Goal: Communication & Community: Participate in discussion

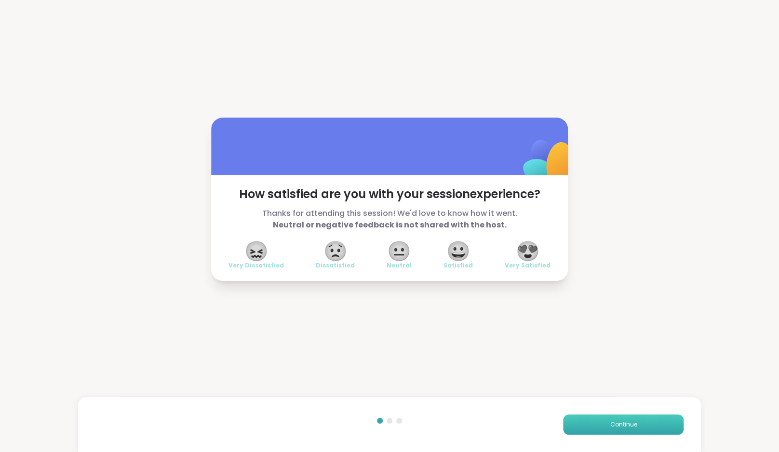
click at [641, 428] on button "Continue" at bounding box center [623, 424] width 120 height 20
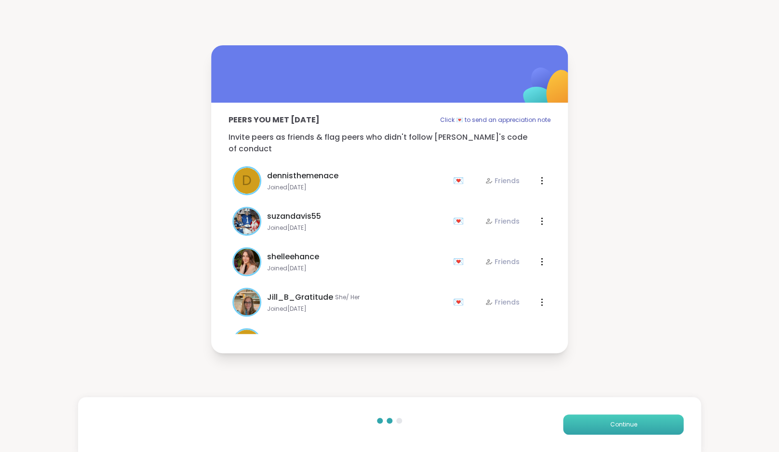
click at [641, 428] on button "Continue" at bounding box center [623, 424] width 120 height 20
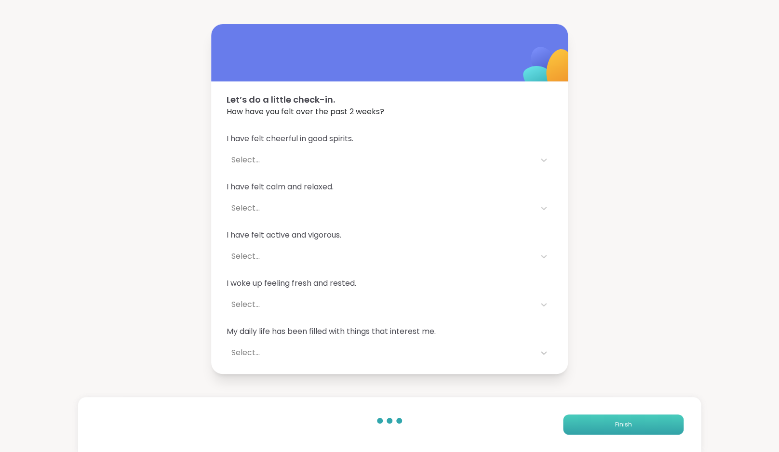
click at [641, 428] on button "Finish" at bounding box center [623, 424] width 120 height 20
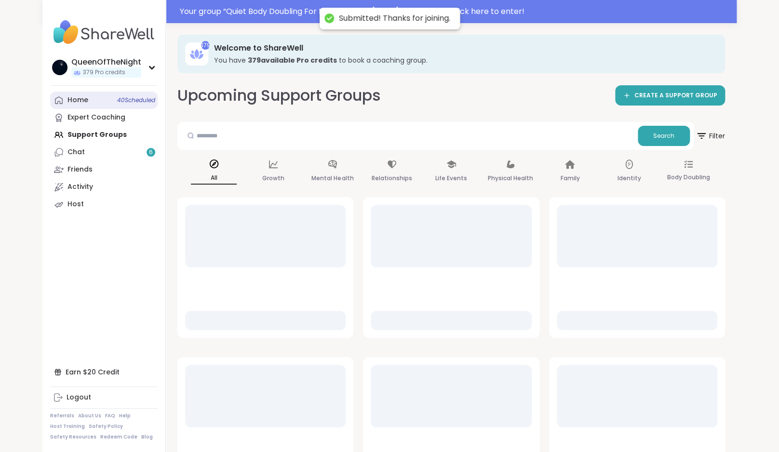
click at [85, 104] on div "Home 40 Scheduled" at bounding box center [77, 100] width 21 height 10
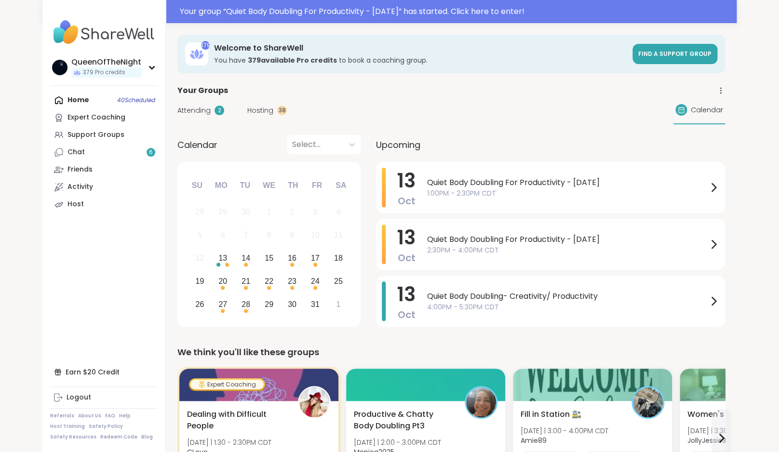
click at [196, 113] on span "Attending" at bounding box center [193, 111] width 33 height 10
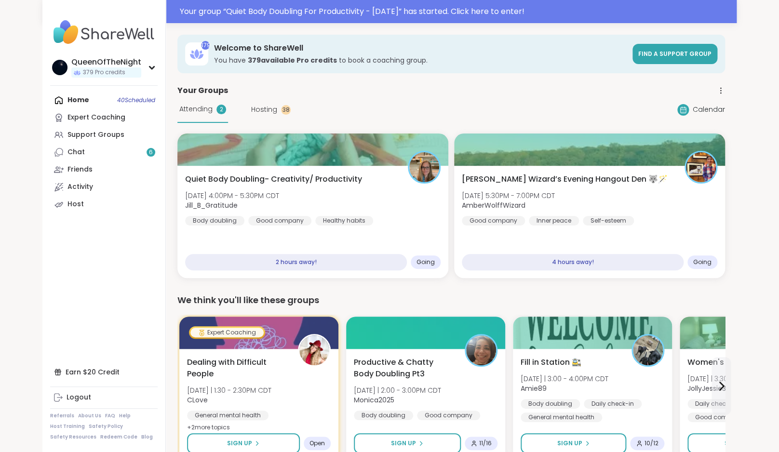
click at [254, 111] on span "Hosting" at bounding box center [264, 110] width 26 height 10
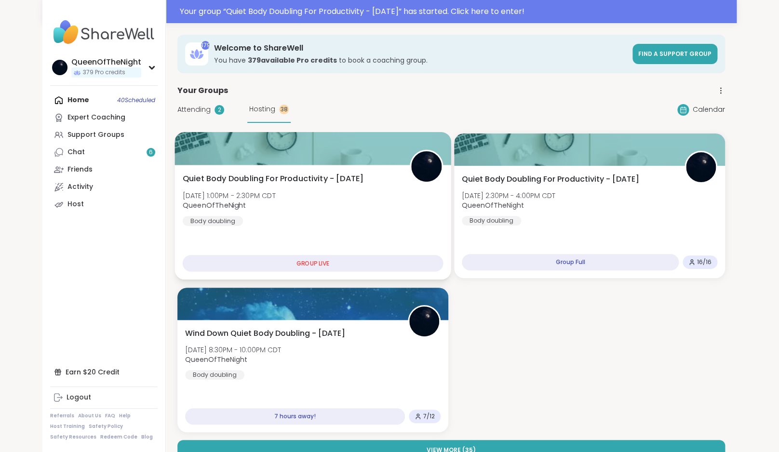
click at [346, 184] on span "Quiet Body Doubling For Productivity - [DATE]" at bounding box center [273, 179] width 181 height 12
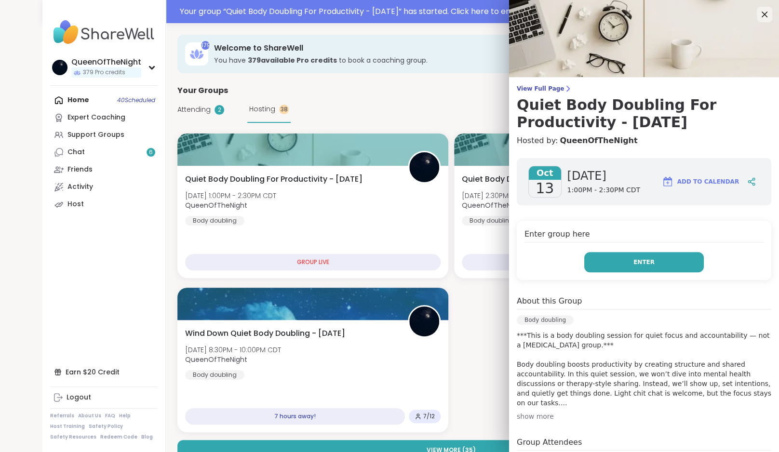
click at [624, 255] on button "Enter" at bounding box center [644, 262] width 120 height 20
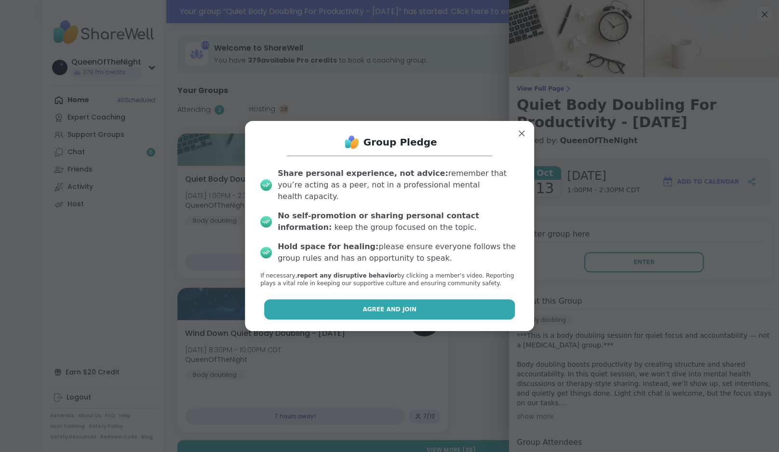
click at [448, 300] on button "Agree and Join" at bounding box center [389, 309] width 251 height 20
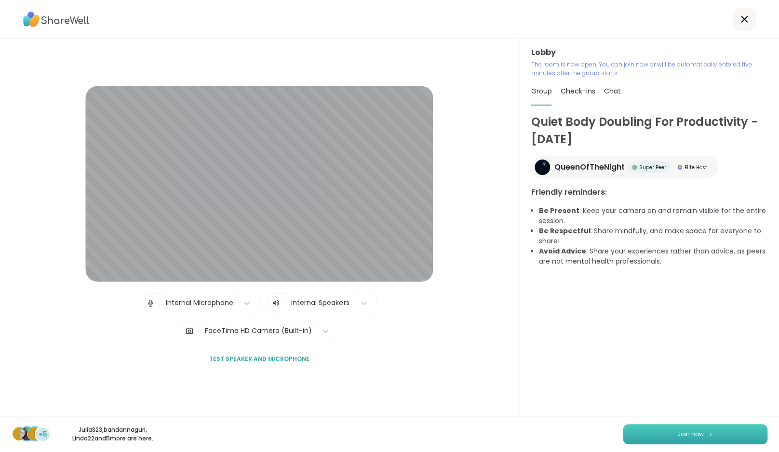
click at [676, 432] on button "Join now" at bounding box center [695, 434] width 145 height 20
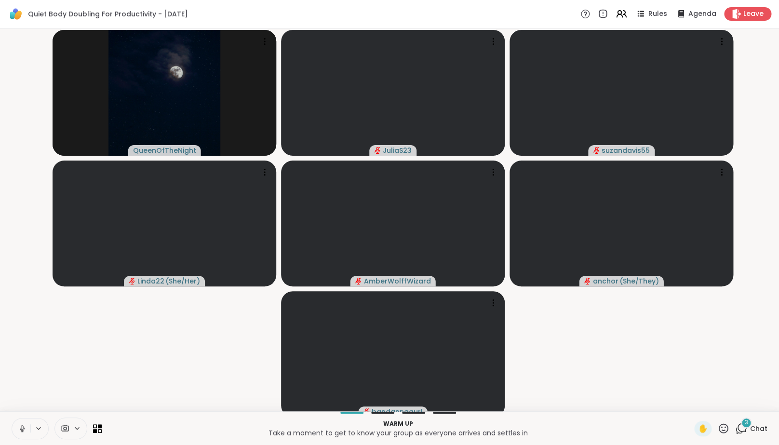
click at [205, 364] on video-player-container "QueenOfTheNight JuliaS23 suzandavis55 Linda22 ( She/Her ) AmberWolffWizard anch…" at bounding box center [389, 219] width 767 height 375
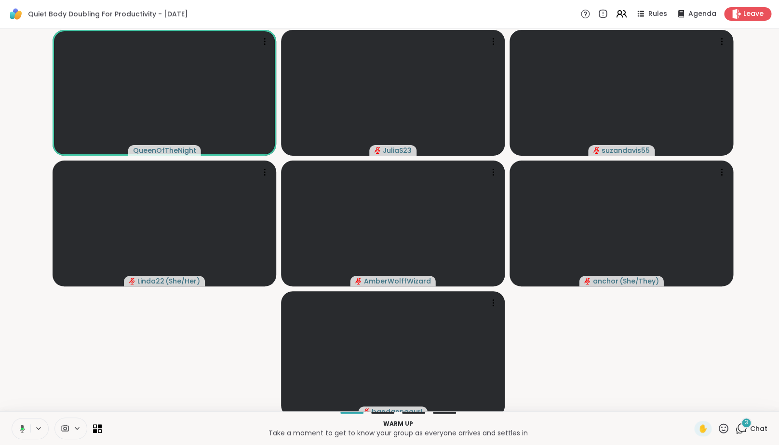
click at [746, 434] on icon at bounding box center [741, 428] width 12 height 12
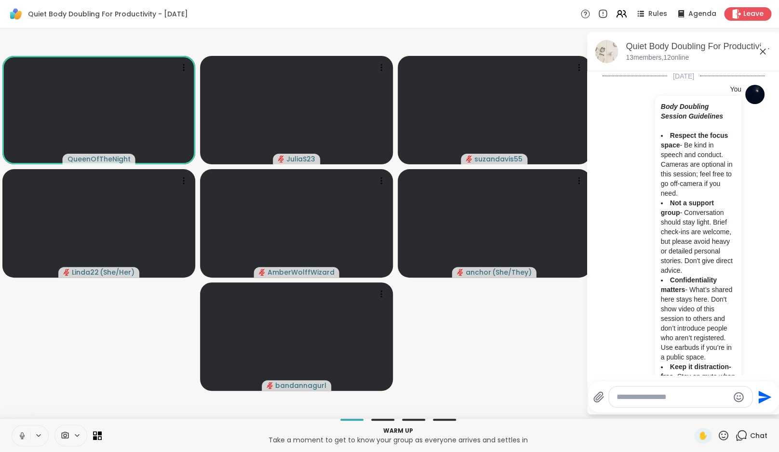
scroll to position [1114, 0]
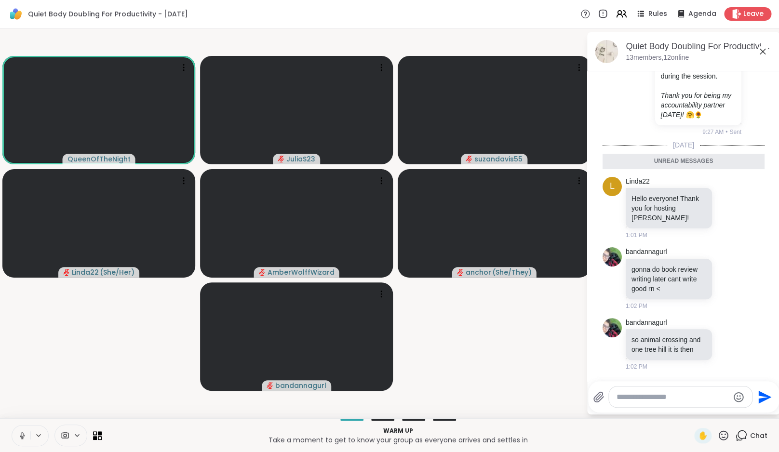
click at [28, 441] on button at bounding box center [21, 436] width 18 height 20
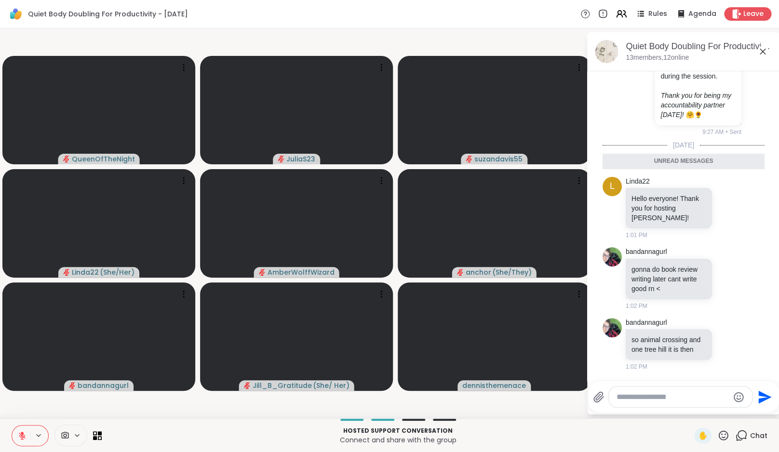
click at [24, 432] on icon at bounding box center [22, 435] width 9 height 9
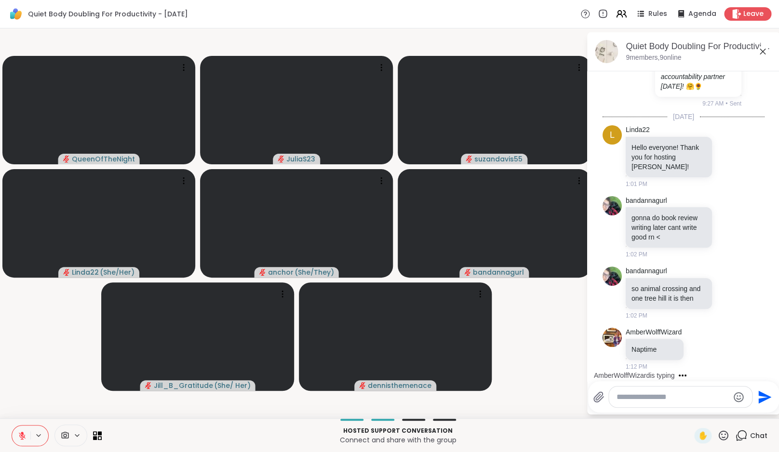
scroll to position [1143, 0]
click at [704, 346] on icon at bounding box center [700, 349] width 7 height 7
click at [705, 333] on button "Select Reaction: Heart" at bounding box center [700, 333] width 19 height 19
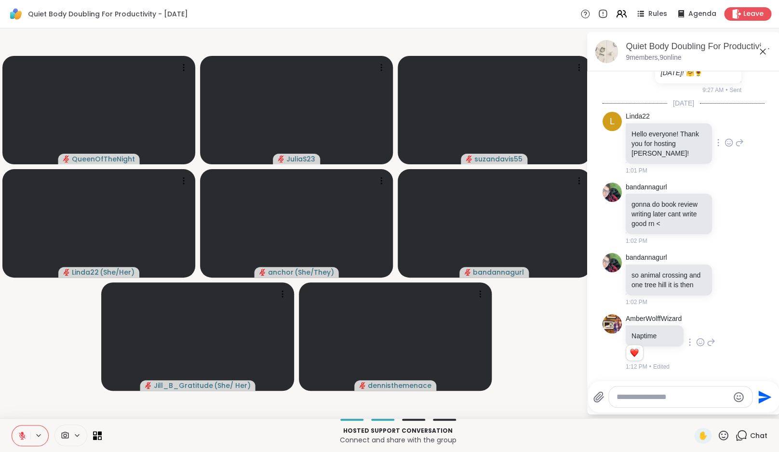
click at [727, 139] on icon at bounding box center [728, 142] width 7 height 7
click at [728, 123] on div "Select Reaction: Heart" at bounding box center [728, 127] width 9 height 9
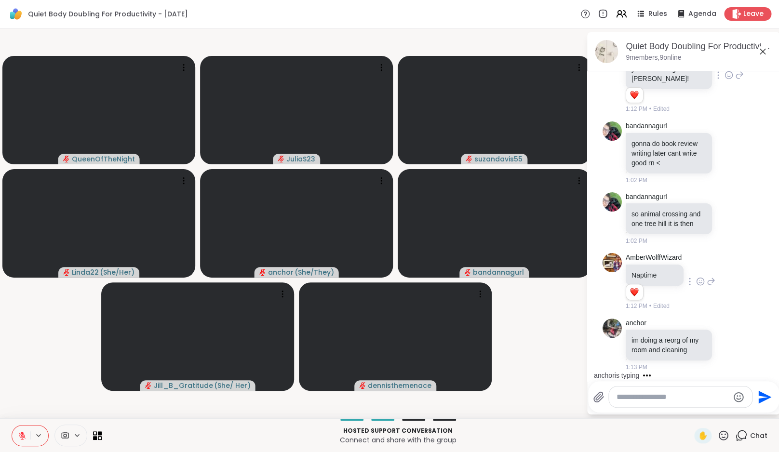
scroll to position [1241, 0]
click at [727, 345] on icon at bounding box center [728, 345] width 3 height 1
click at [731, 320] on button "Select Reaction: Heart" at bounding box center [728, 329] width 19 height 19
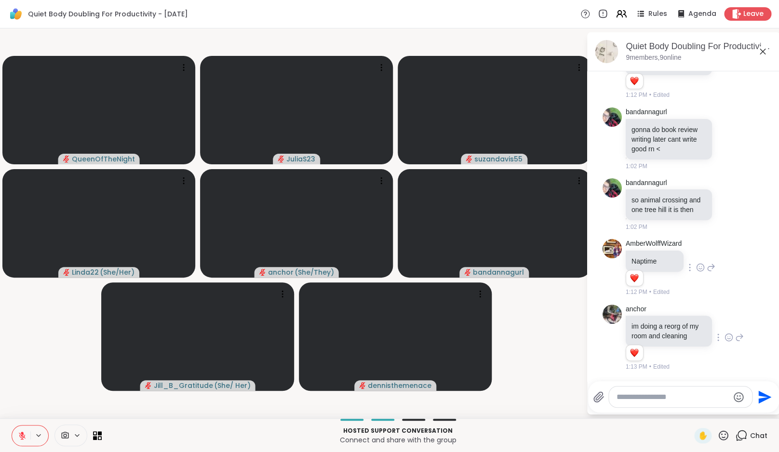
scroll to position [1255, 0]
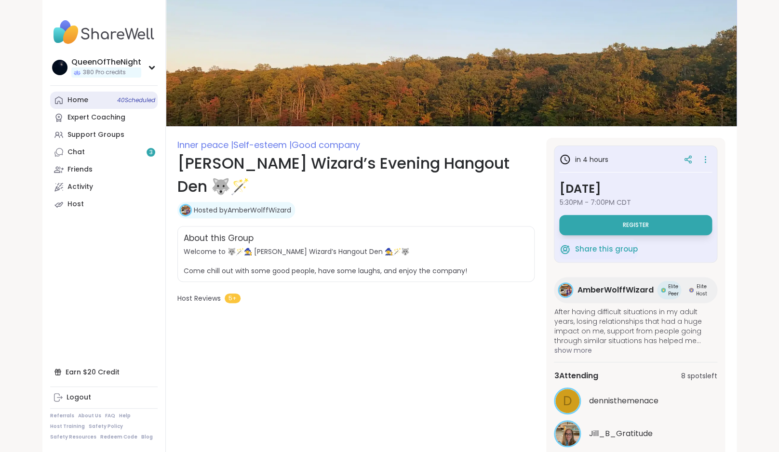
click at [90, 103] on link "Home 40 Scheduled" at bounding box center [103, 100] width 107 height 17
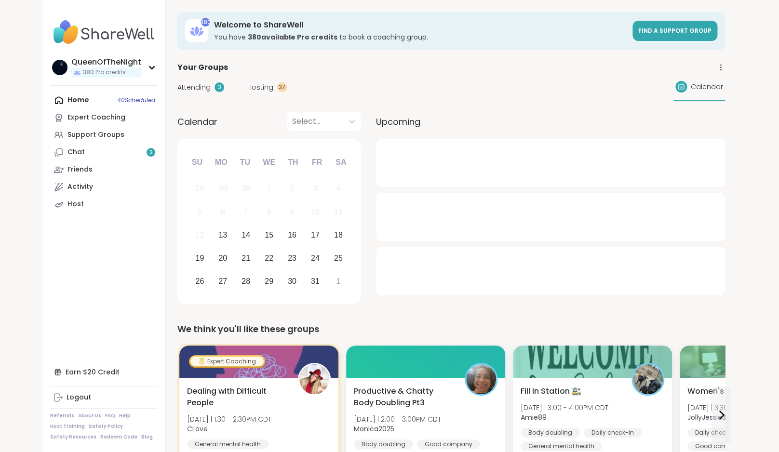
click at [256, 91] on span "Hosting" at bounding box center [260, 87] width 26 height 10
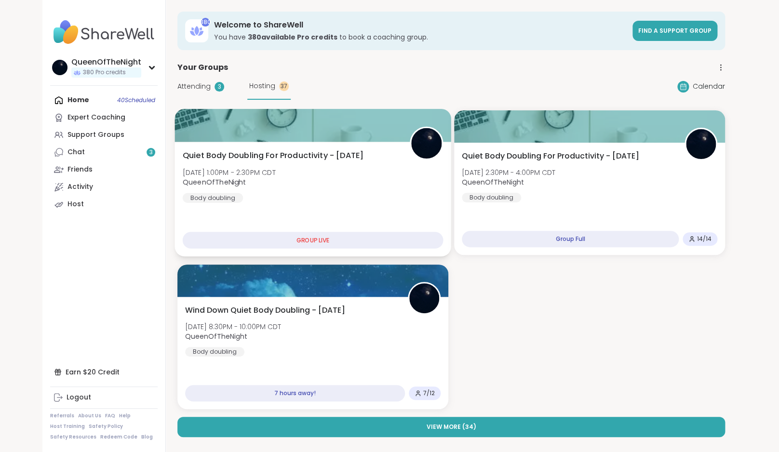
click at [336, 148] on div "Quiet Body Doubling For Productivity - Monday Mon, Oct 13 | 1:00PM - 2:30PM CDT…" at bounding box center [312, 199] width 276 height 115
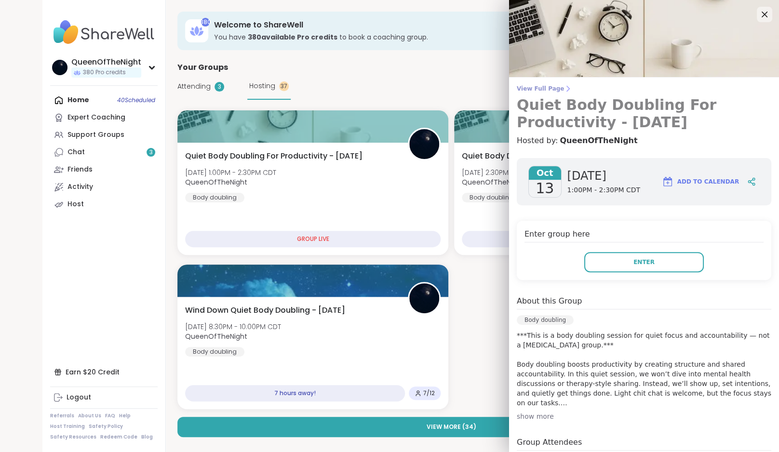
click at [549, 89] on span "View Full Page" at bounding box center [644, 89] width 254 height 8
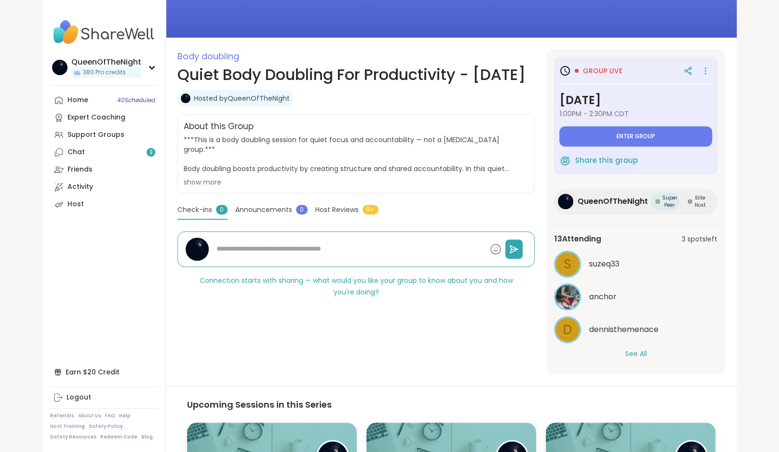
scroll to position [107, 0]
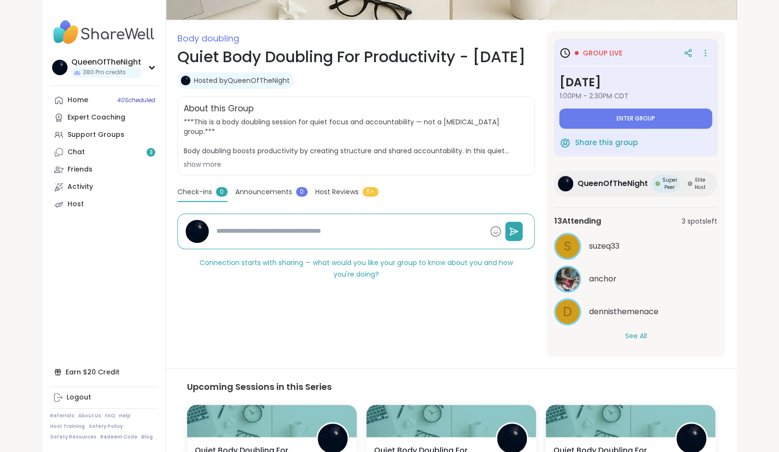
click at [640, 333] on button "See All" at bounding box center [636, 336] width 22 height 10
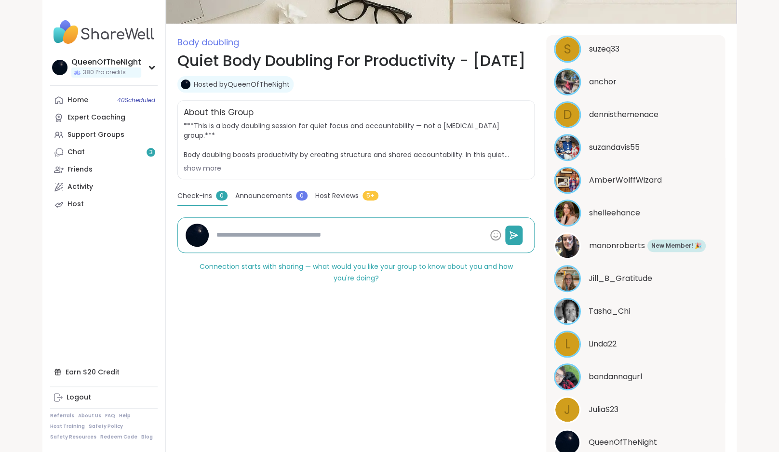
scroll to position [0, 0]
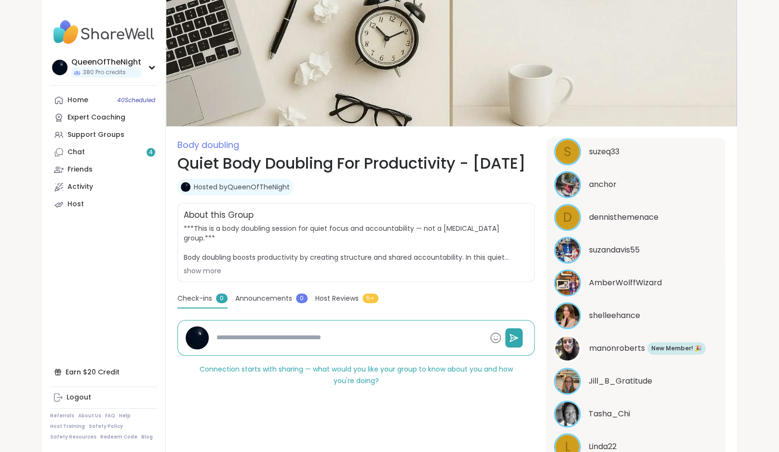
type textarea "*"
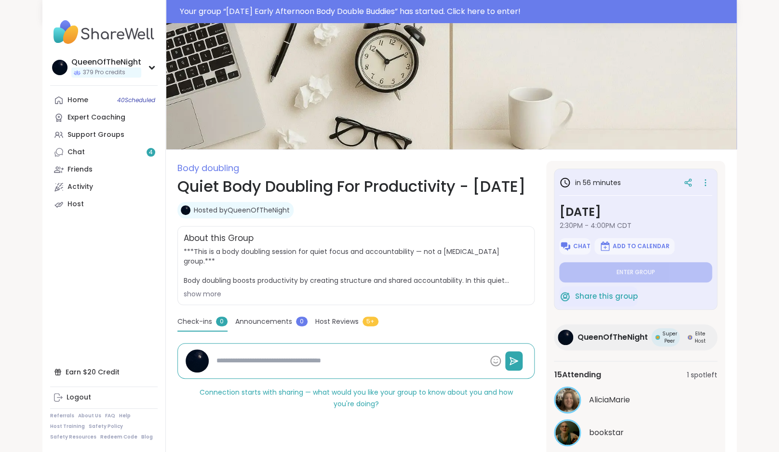
type textarea "*"
